Goal: Navigation & Orientation: Find specific page/section

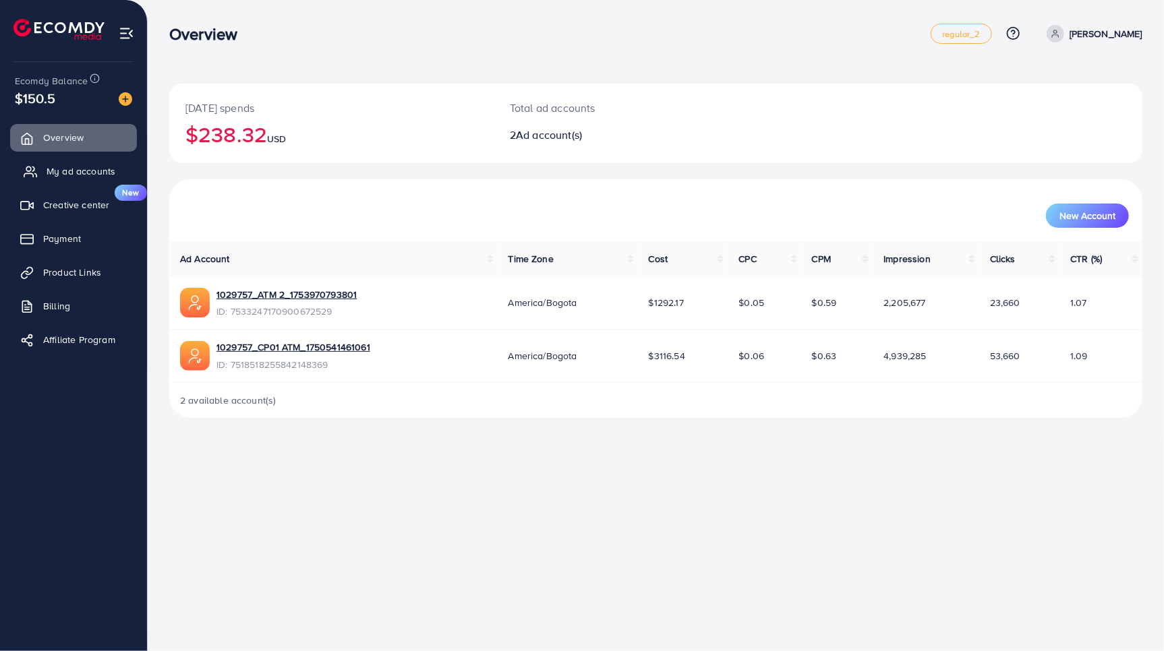
click at [60, 171] on span "My ad accounts" at bounding box center [81, 170] width 69 height 13
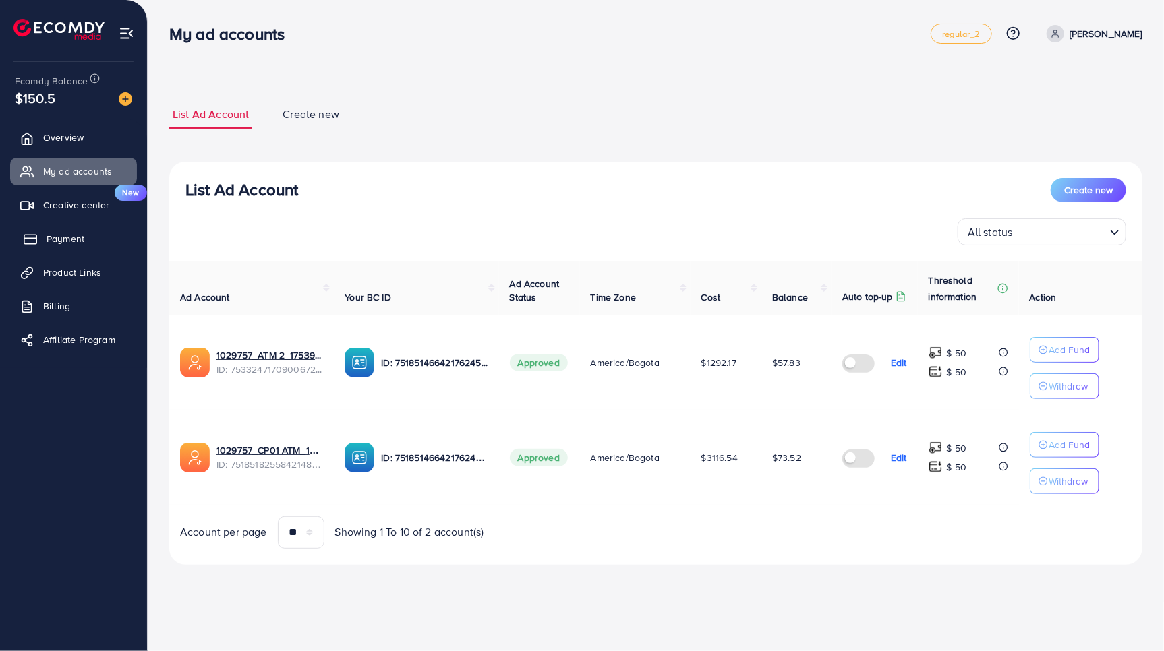
click at [57, 239] on span "Payment" at bounding box center [66, 238] width 38 height 13
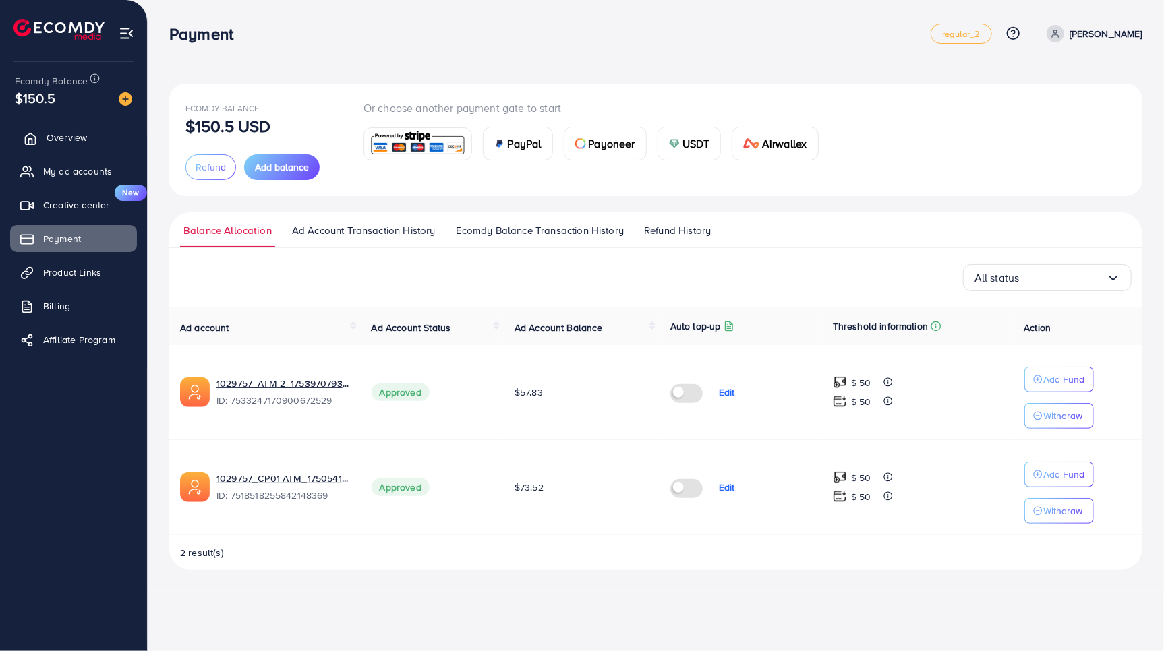
click at [49, 139] on span "Overview" at bounding box center [67, 137] width 40 height 13
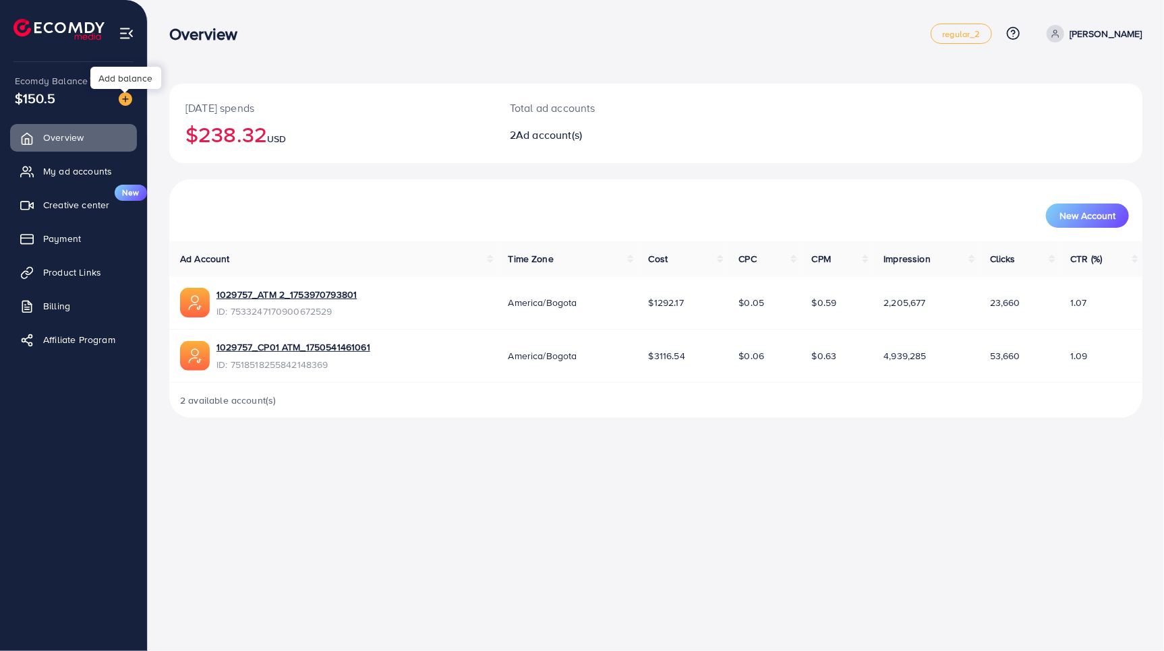
click at [127, 98] on img at bounding box center [125, 98] width 13 height 13
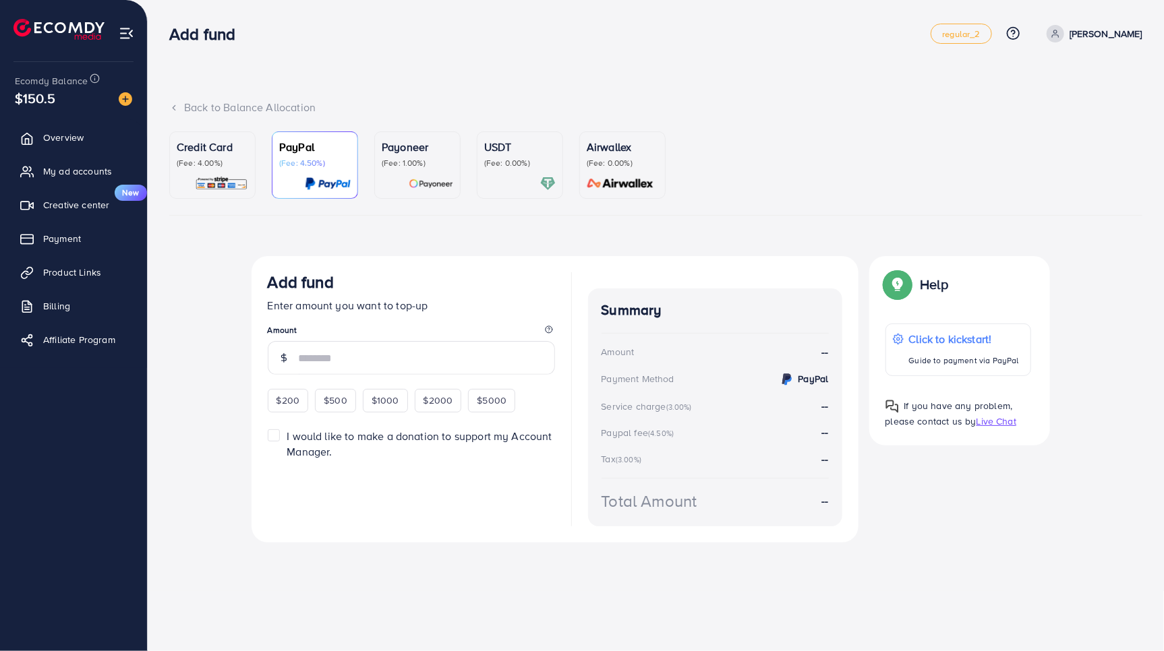
click at [217, 155] on div "Credit Card (Fee: 4.00%)" at bounding box center [212, 154] width 71 height 30
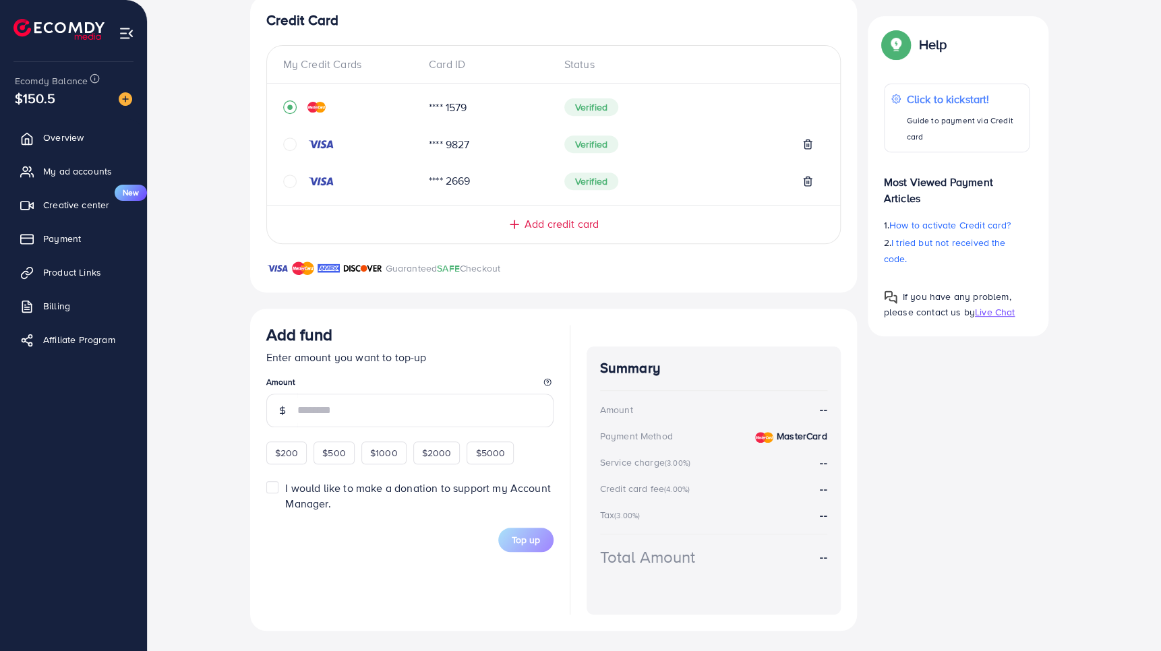
scroll to position [253, 0]
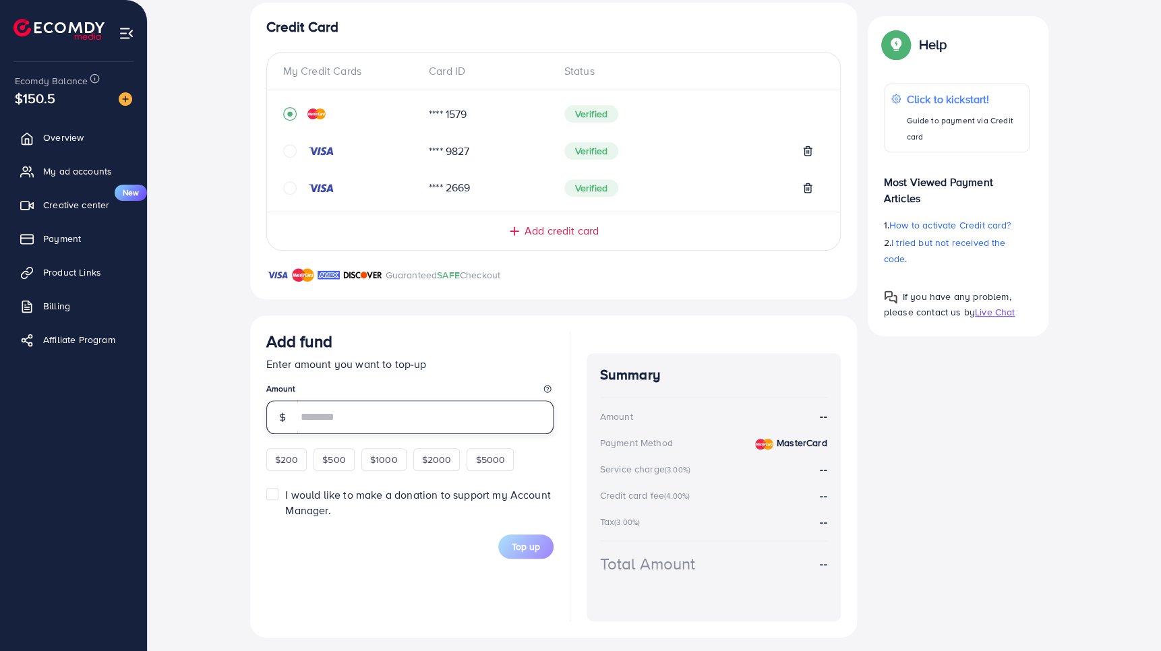
click at [335, 417] on input "number" at bounding box center [425, 417] width 256 height 34
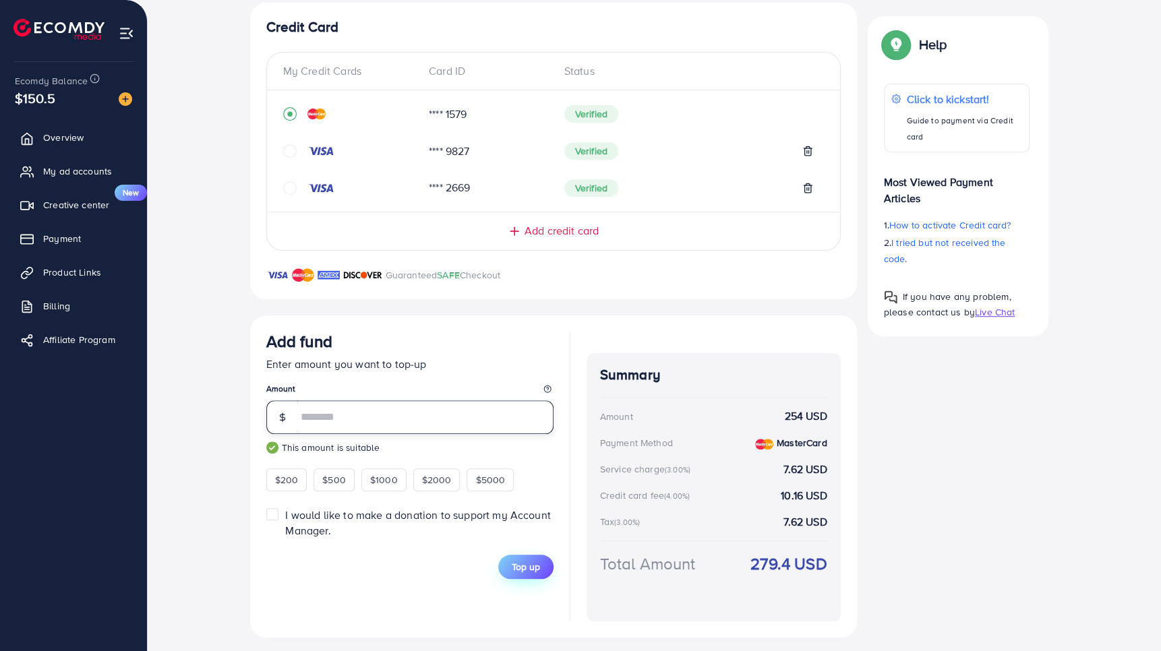
type input "***"
click at [528, 564] on span "Top up" at bounding box center [526, 566] width 28 height 13
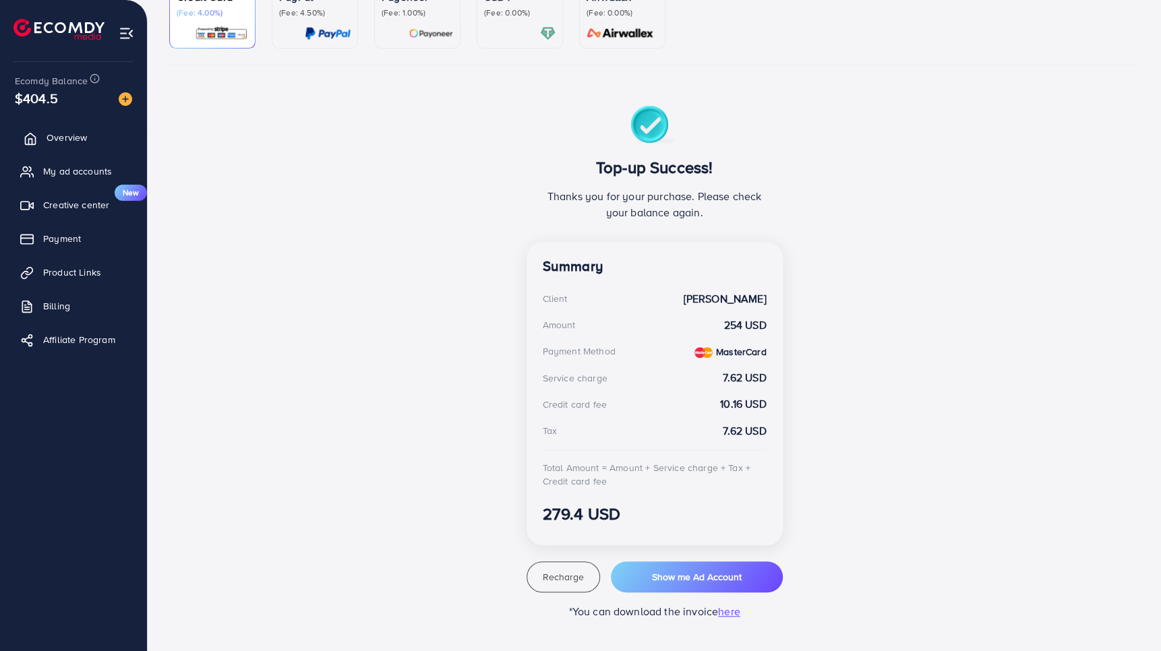
click at [66, 136] on span "Overview" at bounding box center [67, 137] width 40 height 13
